Goal: Task Accomplishment & Management: Manage account settings

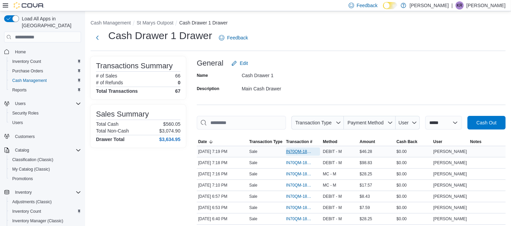
click at [305, 153] on span "IN70QM-1862967" at bounding box center [299, 151] width 27 height 5
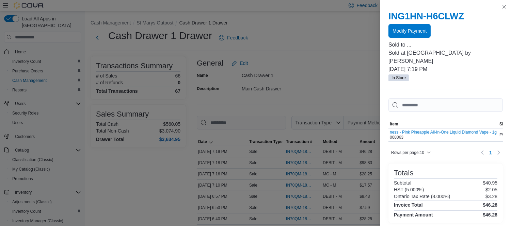
click at [402, 29] on span "Modify Payment" at bounding box center [409, 31] width 34 height 7
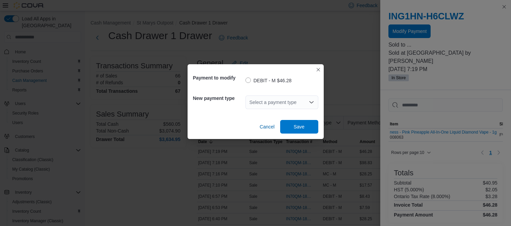
click at [275, 102] on div "Select a payment type" at bounding box center [281, 103] width 73 height 14
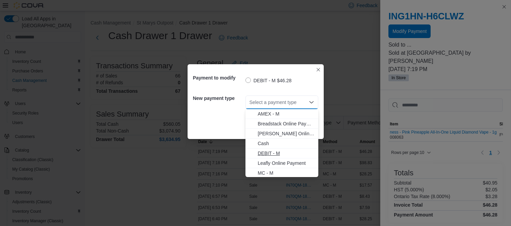
scroll to position [21, 0]
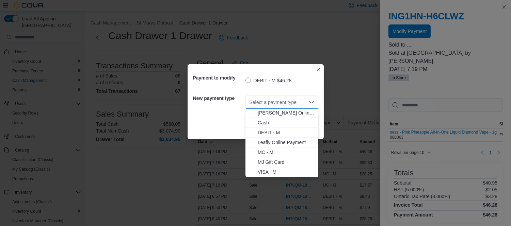
click at [264, 172] on span "VISA - M" at bounding box center [286, 172] width 56 height 7
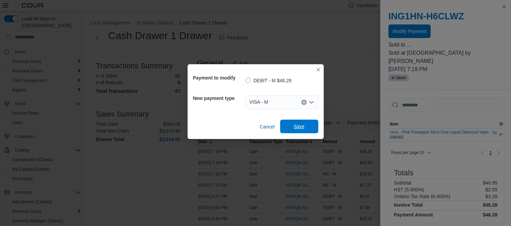
click at [296, 123] on span "Save" at bounding box center [299, 127] width 30 height 14
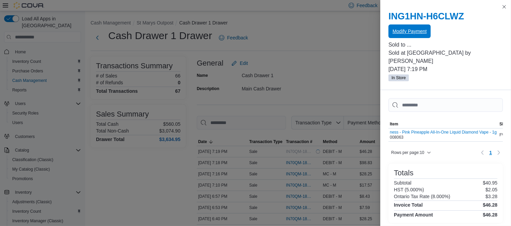
scroll to position [0, 0]
click at [504, 8] on button "Close this dialog" at bounding box center [504, 6] width 8 height 8
